Goal: Task Accomplishment & Management: Complete application form

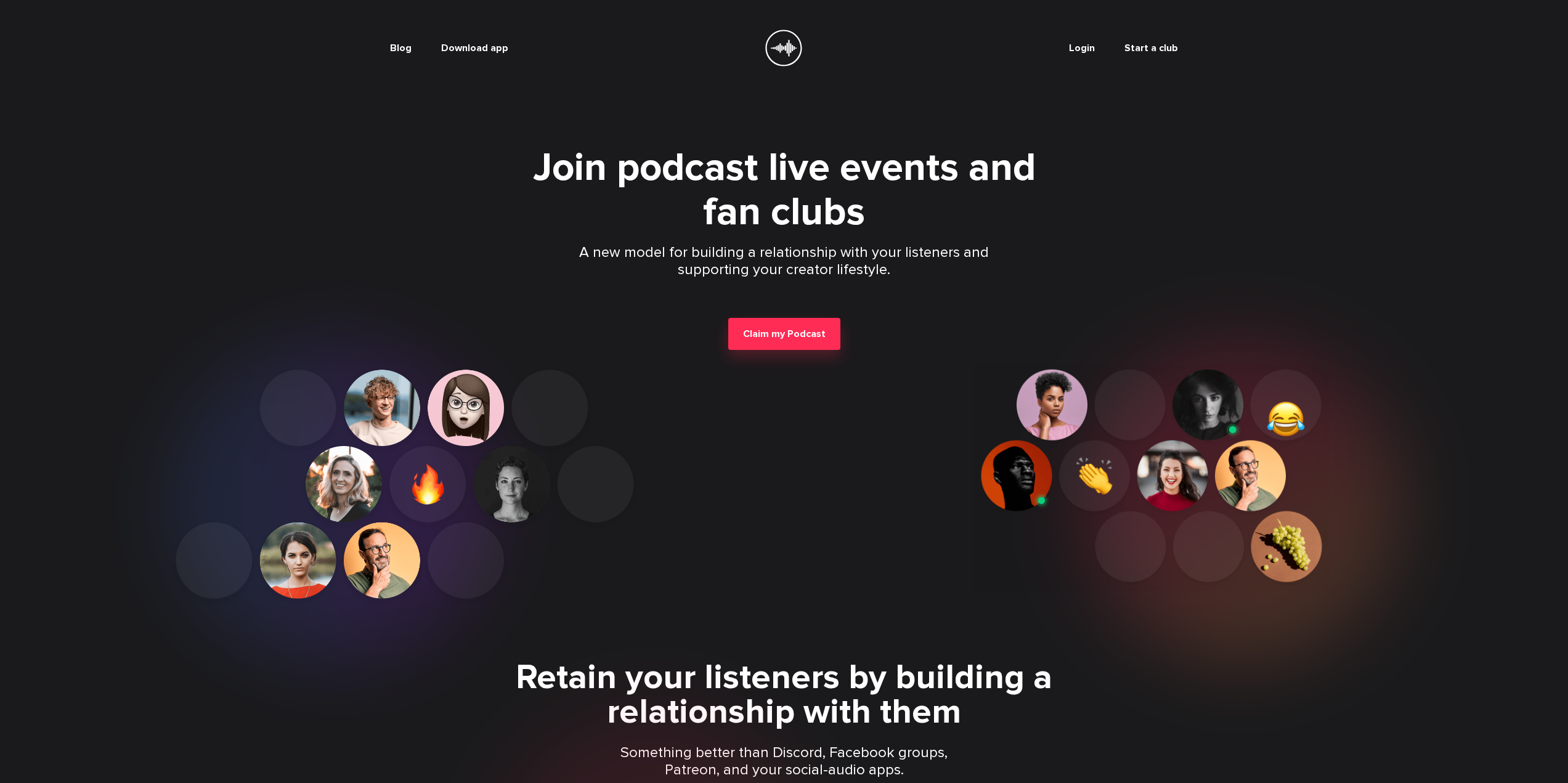
click at [1147, 48] on link "Start a club" at bounding box center [1151, 48] width 54 height 12
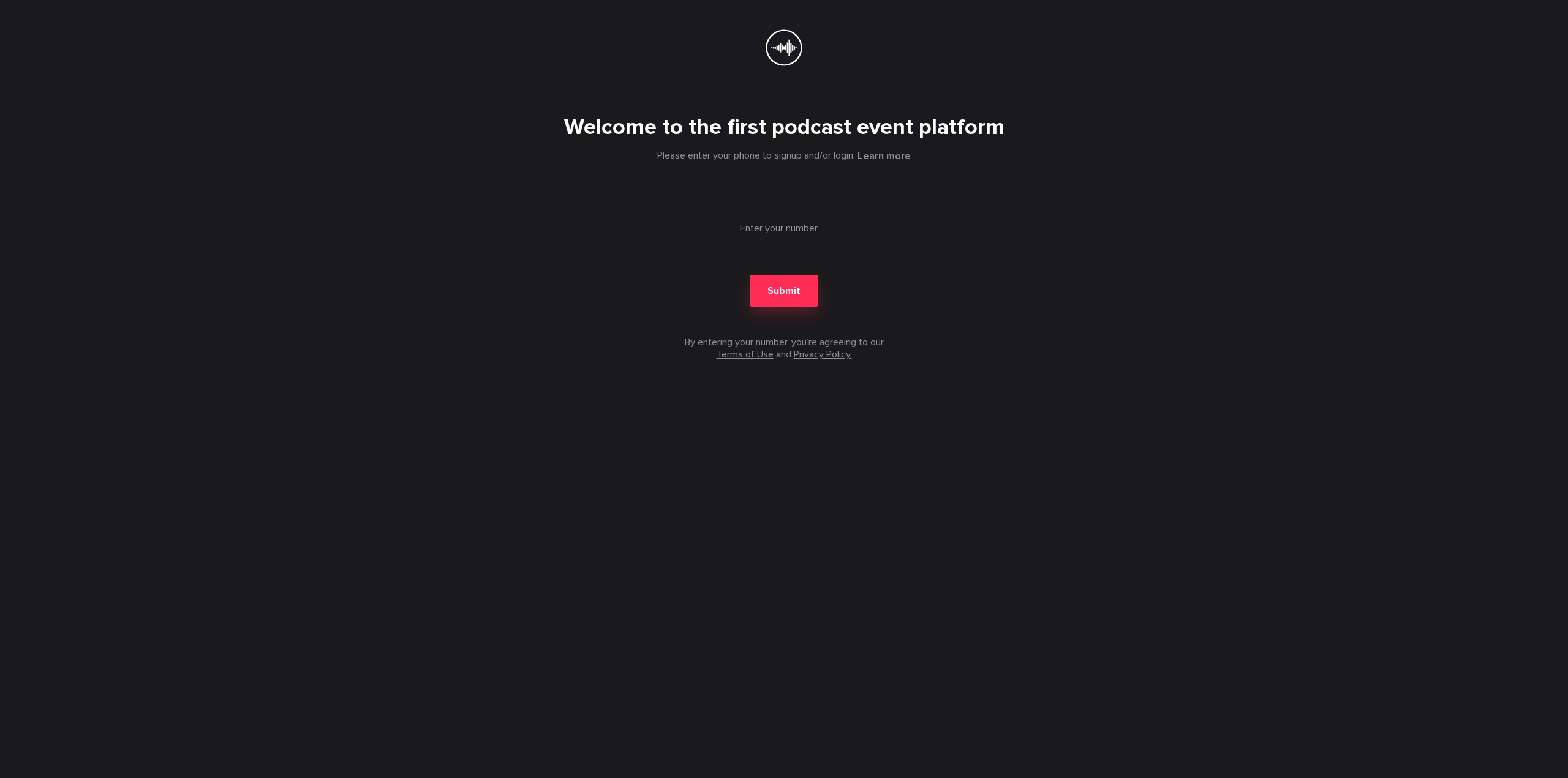
type input "+ 1"
click at [779, 226] on input "tel" at bounding box center [784, 233] width 226 height 25
type input "4379375488"
click at [787, 287] on span "Submit" at bounding box center [784, 291] width 33 height 12
click at [784, 286] on span "Submit" at bounding box center [784, 291] width 33 height 12
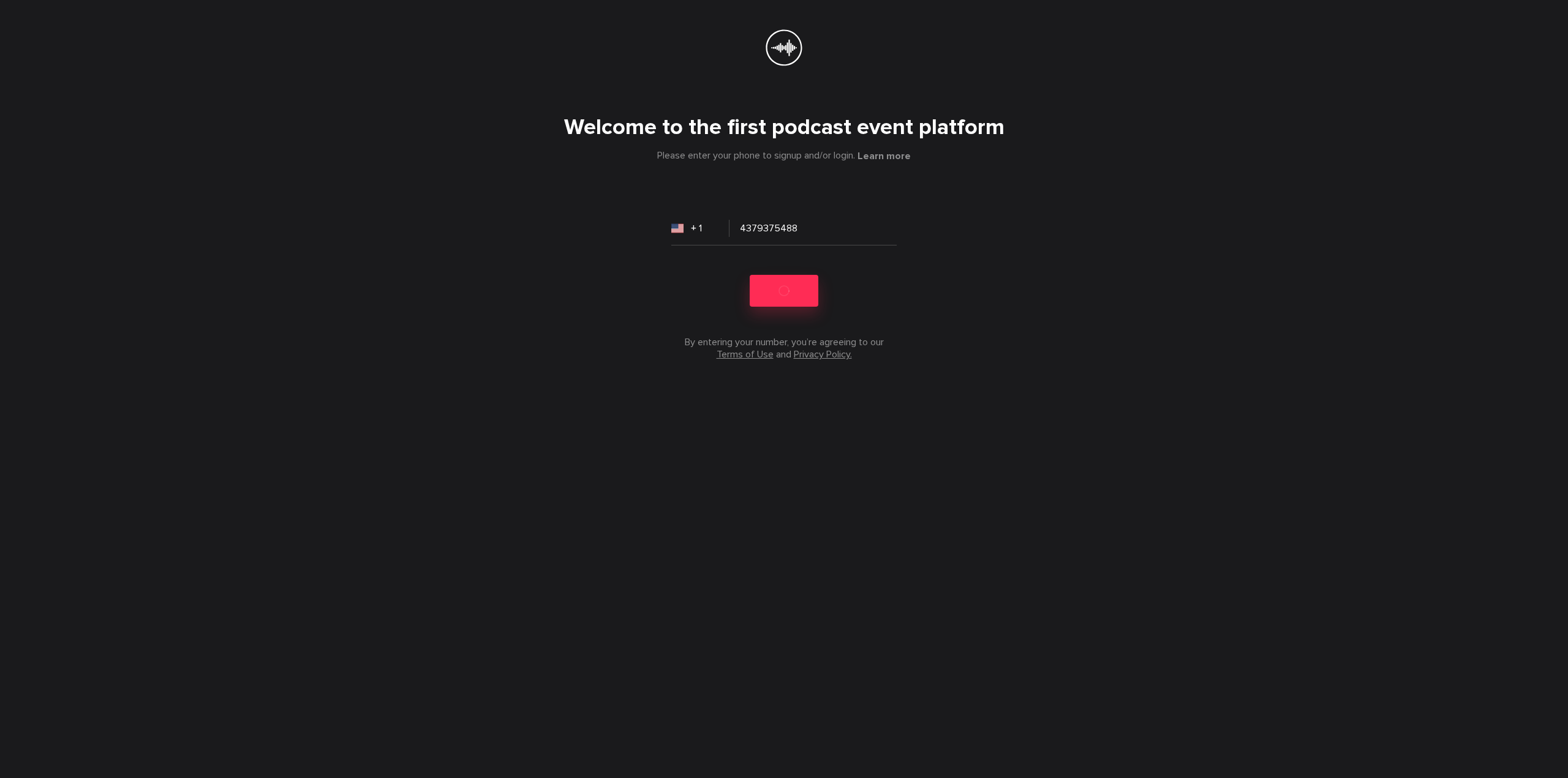
click at [699, 229] on input "+ 1" at bounding box center [700, 228] width 58 height 25
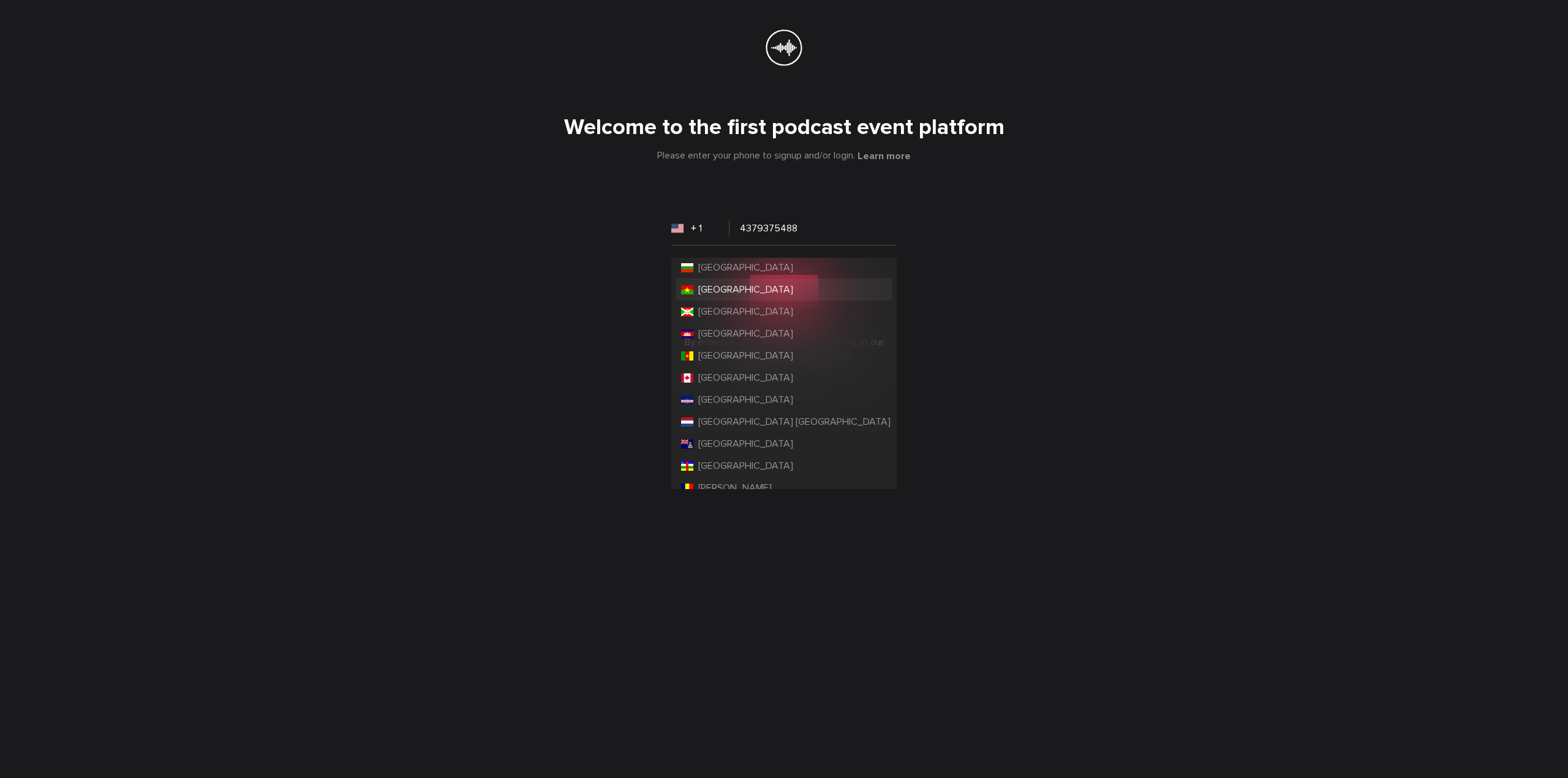
scroll to position [735, 0]
click at [723, 374] on span "[GEOGRAPHIC_DATA]" at bounding box center [746, 377] width 95 height 12
type input "+ 1"
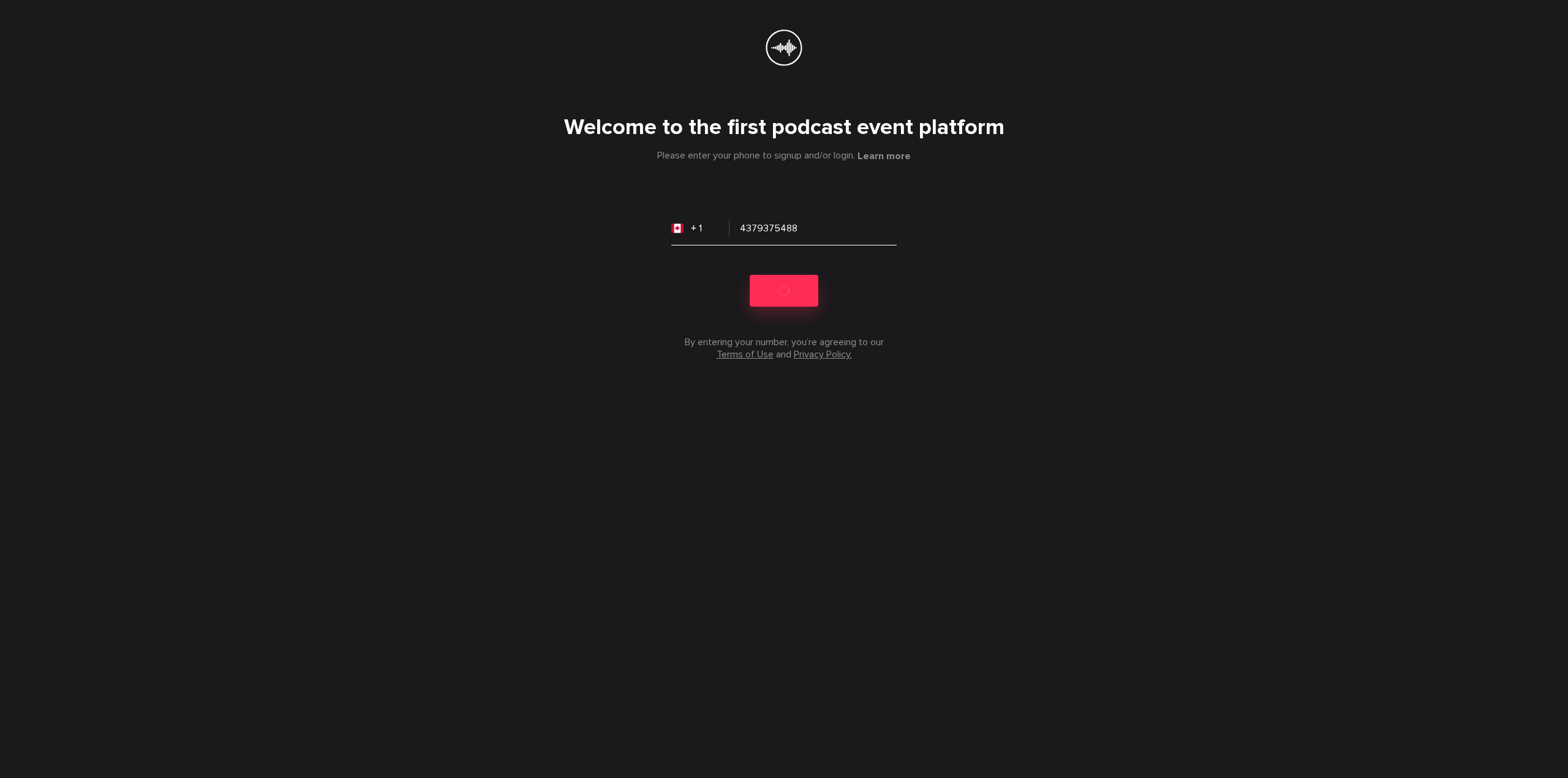
drag, startPoint x: 802, startPoint y: 228, endPoint x: 733, endPoint y: 223, distance: 69.2
click at [733, 223] on input "4379375488" at bounding box center [784, 233] width 226 height 25
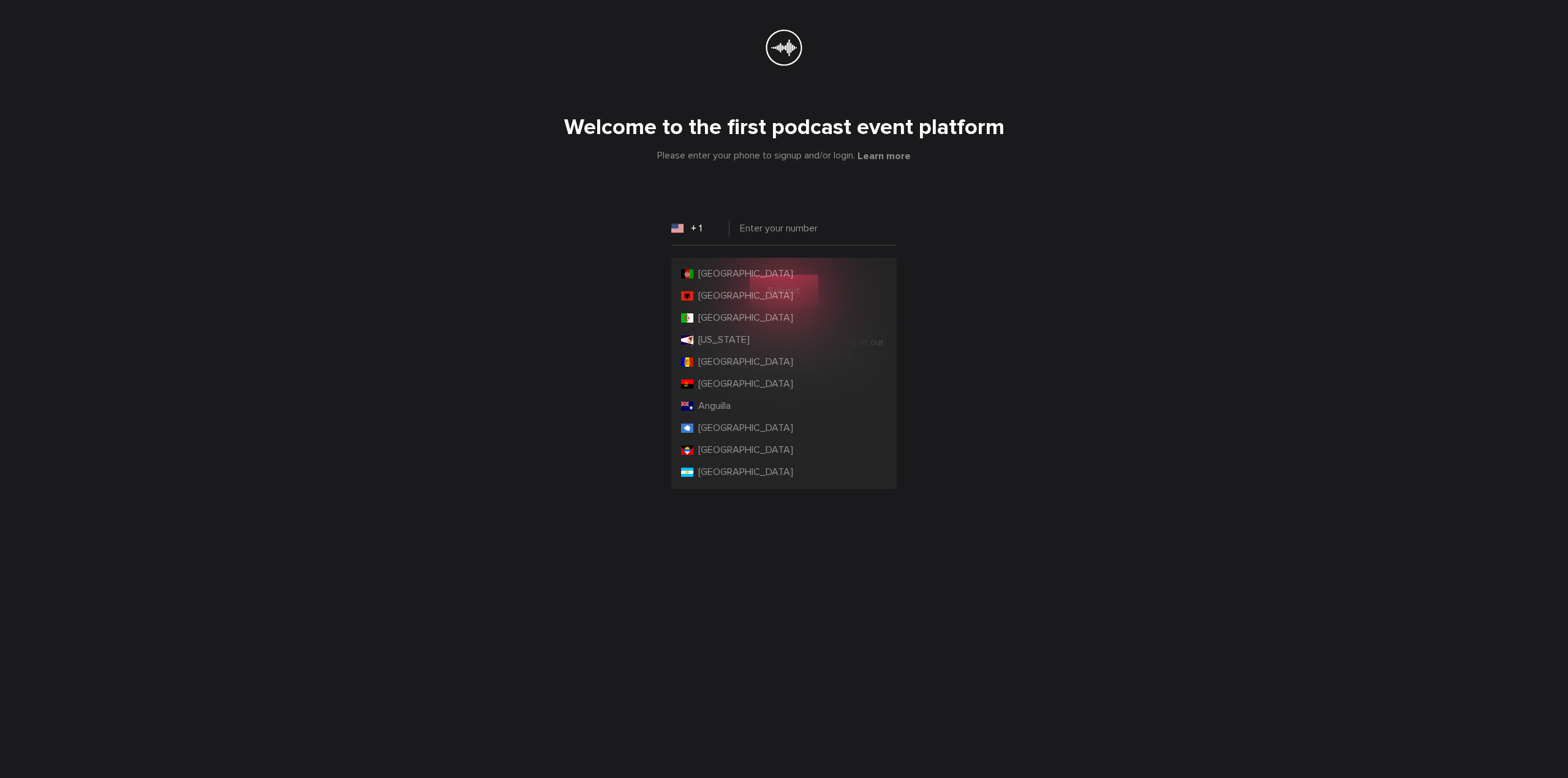
click at [694, 227] on input "+ 1" at bounding box center [700, 228] width 58 height 25
click at [736, 316] on li "[GEOGRAPHIC_DATA]" at bounding box center [784, 315] width 216 height 22
type input "+ 1"
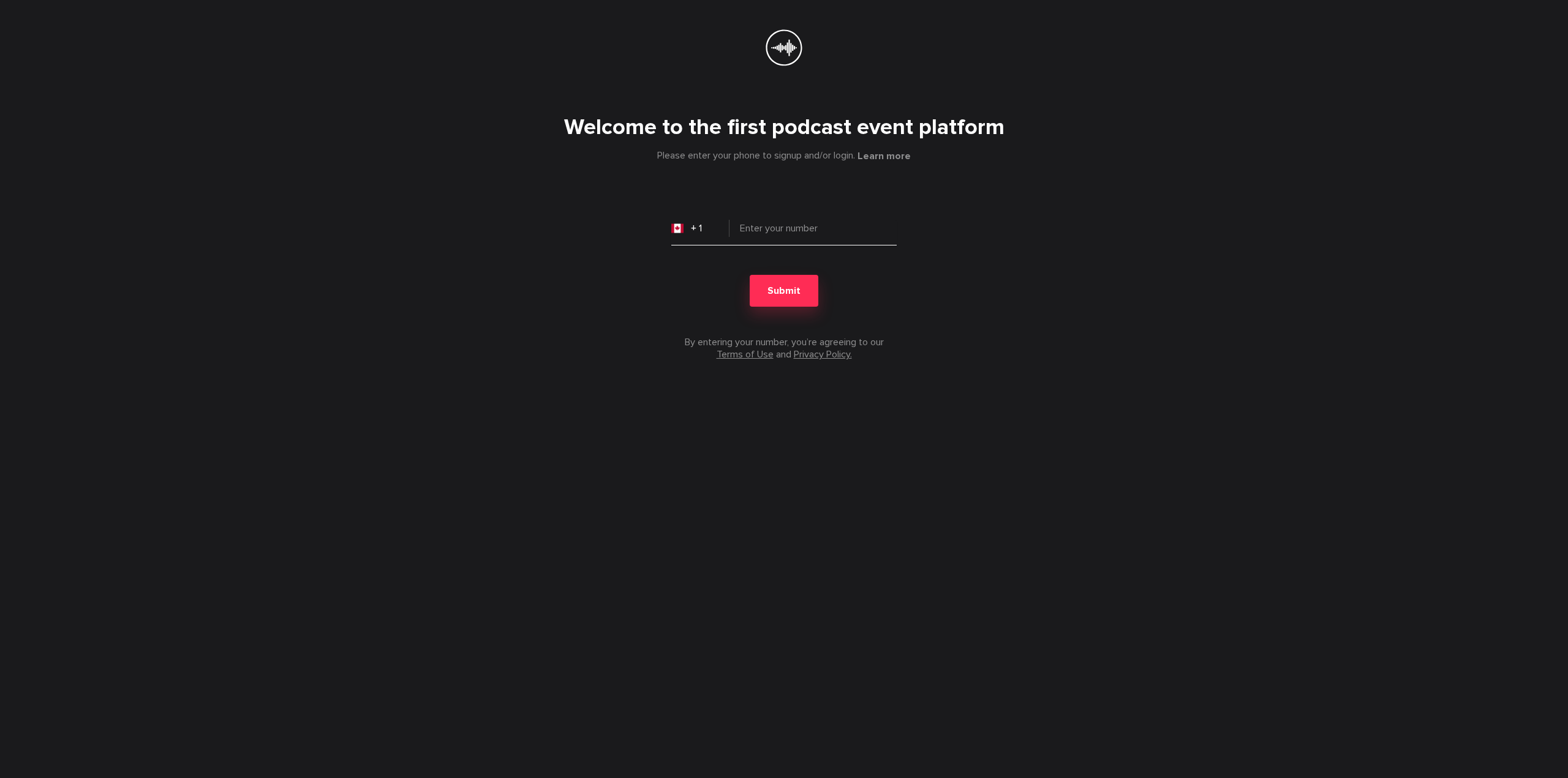
click at [774, 228] on input "tel" at bounding box center [784, 233] width 226 height 25
paste input "4379375488"
type input "4379375488"
click at [773, 292] on span "Submit" at bounding box center [784, 291] width 33 height 12
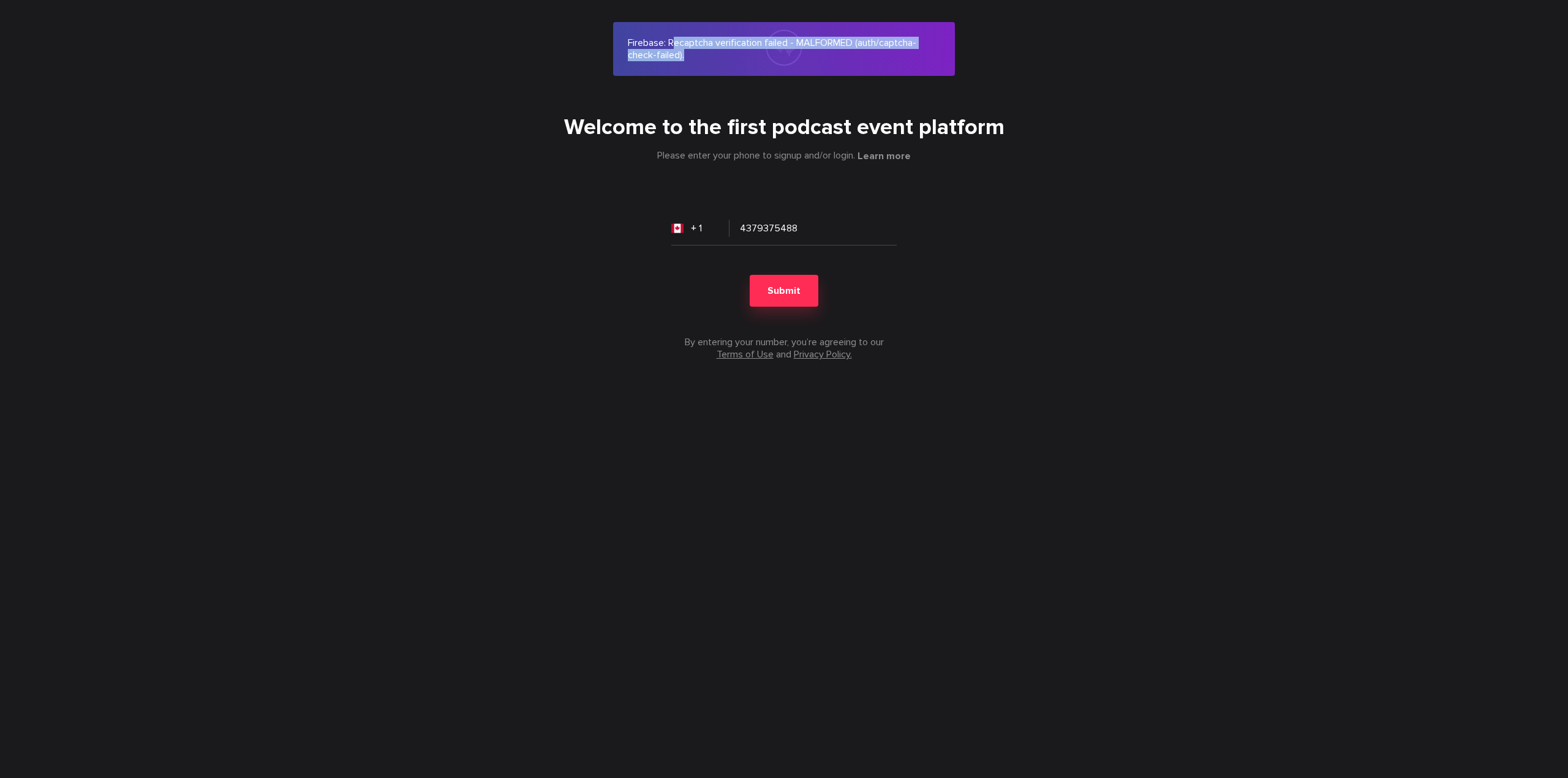
drag, startPoint x: 674, startPoint y: 39, endPoint x: 884, endPoint y: 64, distance: 211.5
click at [884, 64] on div "Firebase: Recaptcha verification failed - MALFORMED (auth/captcha-check-failed)." at bounding box center [784, 49] width 342 height 54
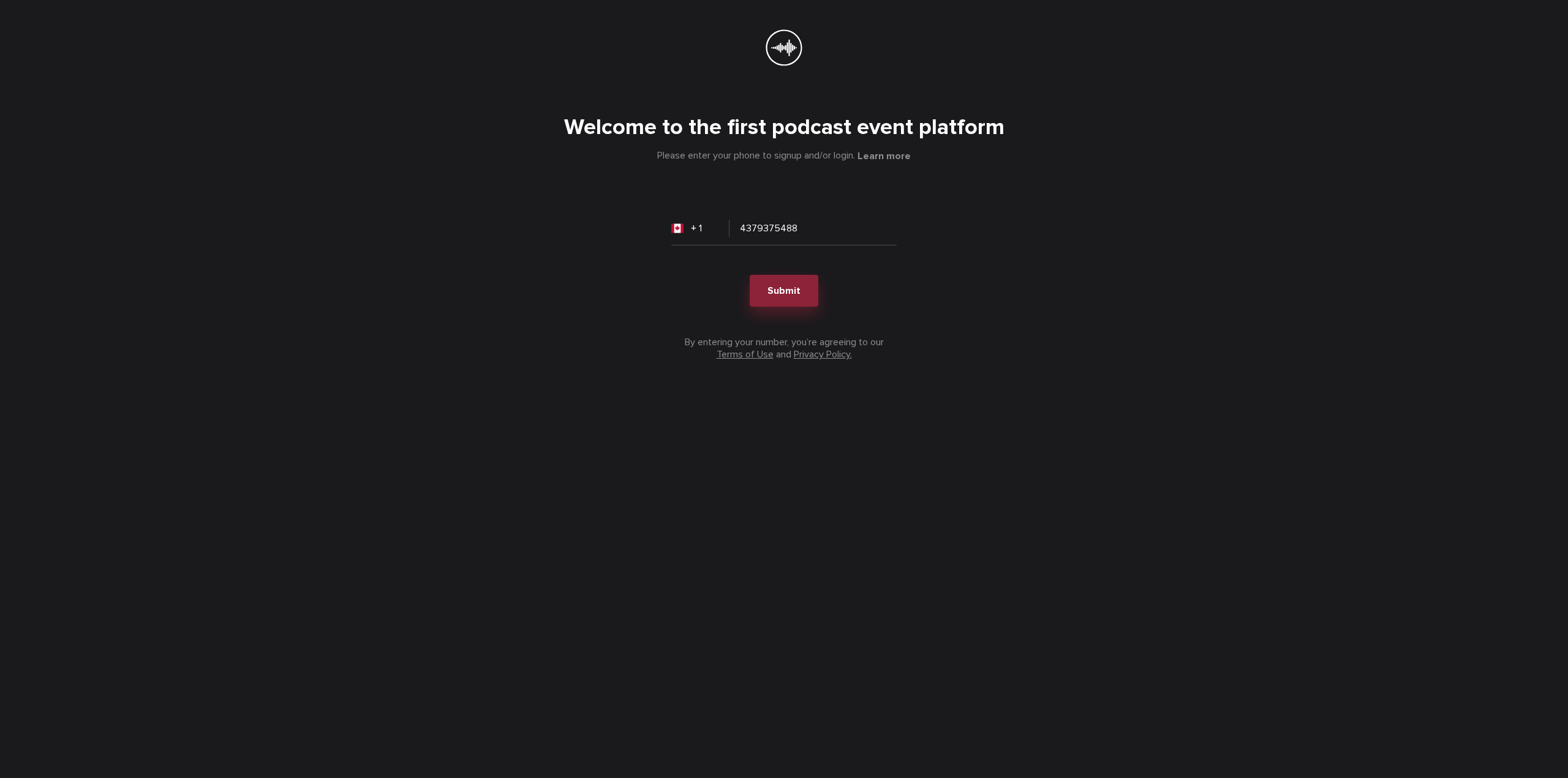
click at [773, 288] on span "Submit" at bounding box center [784, 291] width 33 height 12
click at [909, 169] on div "Welcome to the first podcast event platform Please enter your phone to signup a…" at bounding box center [784, 228] width 784 height 265
